Goal: Information Seeking & Learning: Learn about a topic

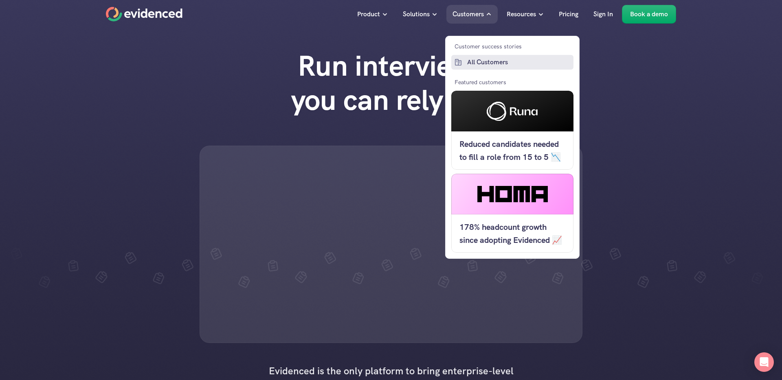
click at [484, 64] on p "All Customers" at bounding box center [519, 62] width 104 height 11
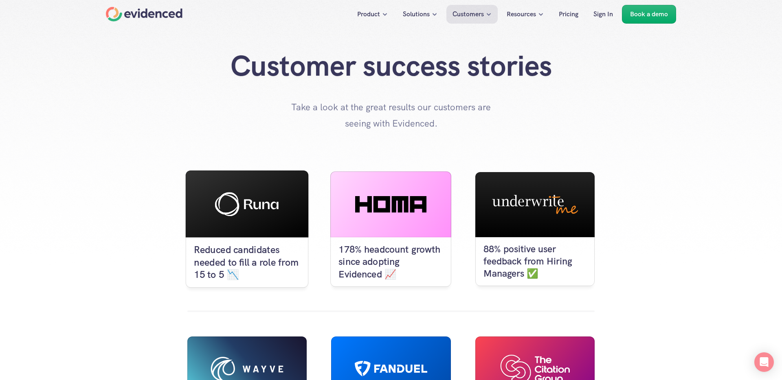
click at [251, 232] on div at bounding box center [247, 204] width 123 height 67
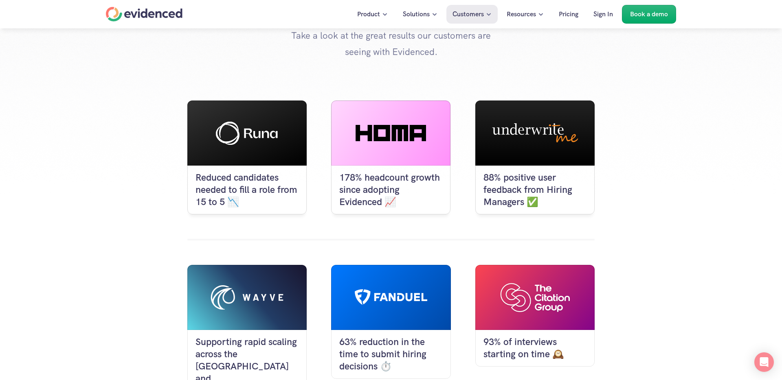
scroll to position [47, 0]
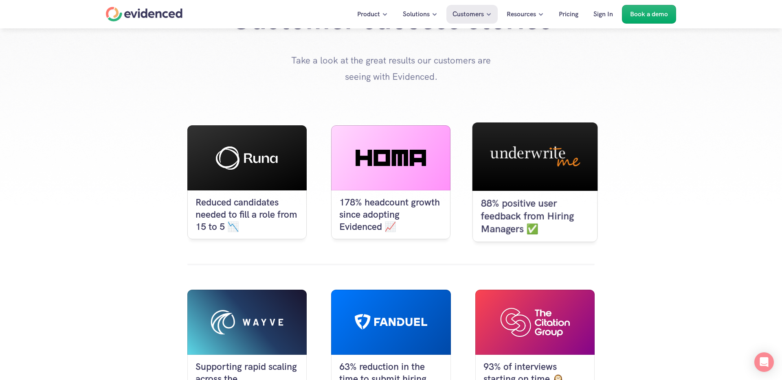
click at [529, 182] on div at bounding box center [534, 157] width 125 height 68
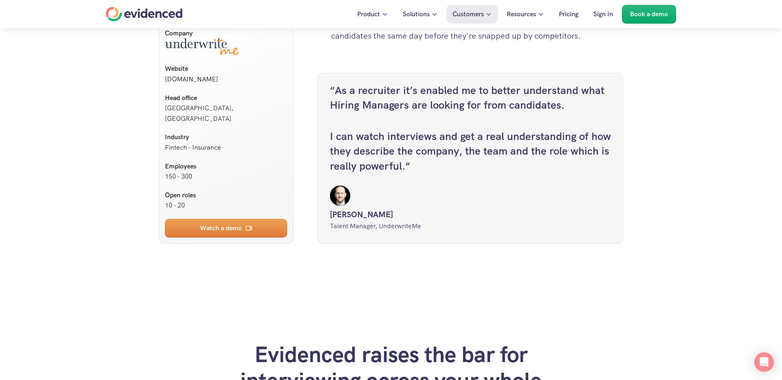
scroll to position [2120, 0]
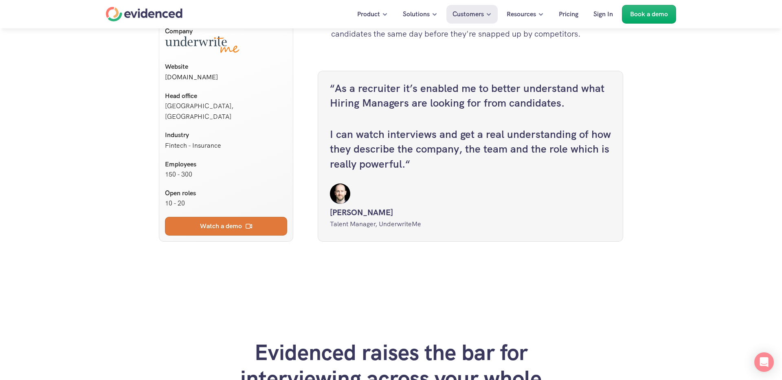
click at [238, 232] on p "Watch a demo" at bounding box center [221, 226] width 42 height 11
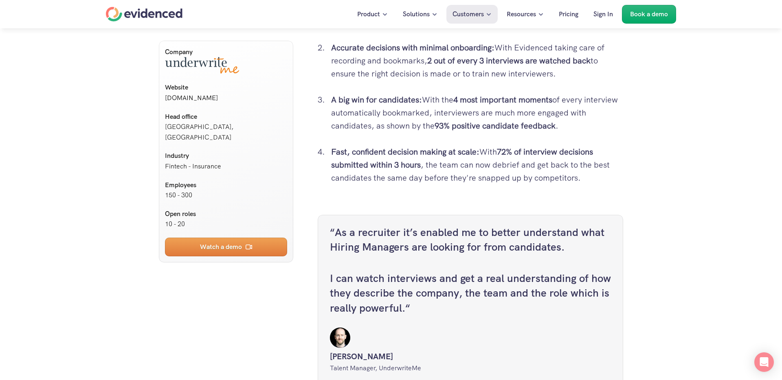
scroll to position [1977, 0]
drag, startPoint x: 330, startPoint y: 187, endPoint x: 404, endPoint y: 216, distance: 79.3
click at [404, 270] on h4 "I can watch interviews and get a real understanding of how they describe the co…" at bounding box center [470, 292] width 281 height 44
click at [417, 270] on h4 "I can watch interviews and get a real understanding of how they describe the co…" at bounding box center [470, 292] width 281 height 44
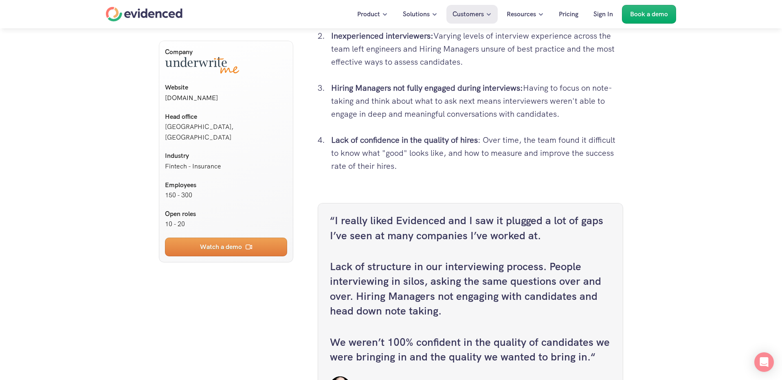
scroll to position [868, 0]
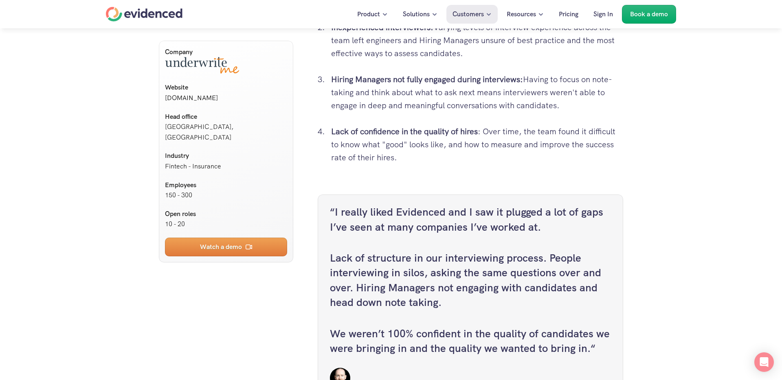
click at [332, 327] on h4 "We weren’t 100% confident in the quality of candidates we were bringing in and …" at bounding box center [470, 342] width 281 height 30
drag, startPoint x: 335, startPoint y: 120, endPoint x: 548, endPoint y: 139, distance: 213.8
click at [548, 205] on h4 "“I really liked Evidenced and I saw it plugged a lot of gaps I’ve seen at many …" at bounding box center [470, 220] width 281 height 30
click at [438, 234] on div "“I really liked Evidenced and I saw it plugged a lot of gaps I’ve seen at many …" at bounding box center [470, 280] width 281 height 151
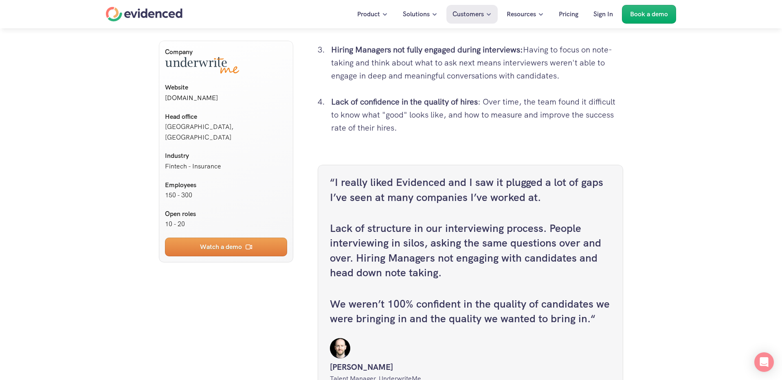
scroll to position [899, 0]
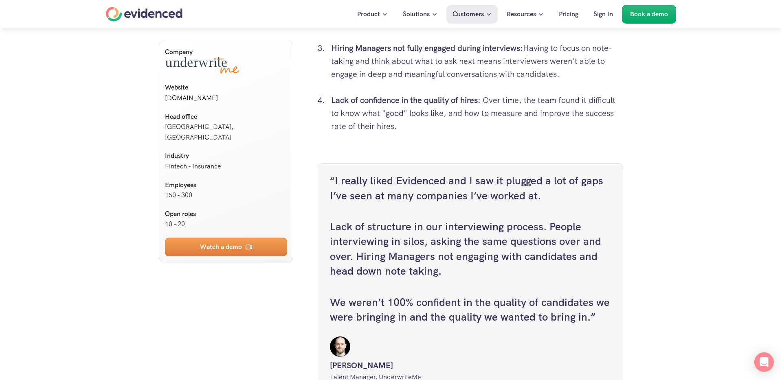
drag, startPoint x: 332, startPoint y: 212, endPoint x: 582, endPoint y: 230, distance: 250.7
click at [582, 295] on h4 "We weren’t 100% confident in the quality of candidates we were bringing in and …" at bounding box center [470, 310] width 281 height 30
copy h4 "We weren’t 100% confident in the quality of candidates we were bringing in and …"
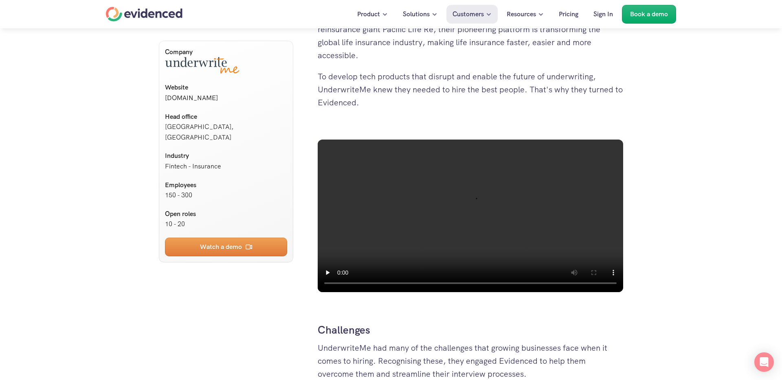
scroll to position [453, 0]
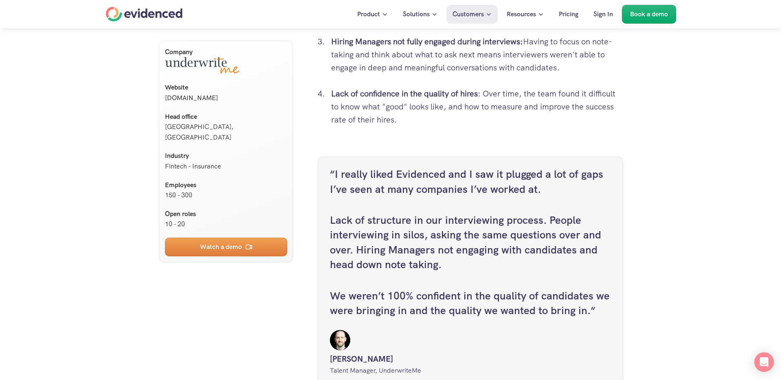
scroll to position [981, 0]
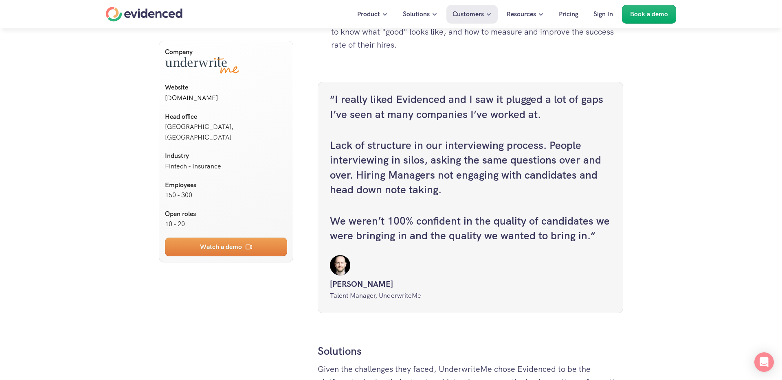
drag, startPoint x: 336, startPoint y: 118, endPoint x: 533, endPoint y: 134, distance: 198.3
click at [533, 122] on h4 "“I really liked Evidenced and I saw it plugged a lot of gaps I’ve seen at many …" at bounding box center [470, 107] width 281 height 30
copy h4 "I really liked Evidenced and I saw it plugged a lot of gaps I’ve seen at many c…"
